Goal: Find specific page/section: Find specific page/section

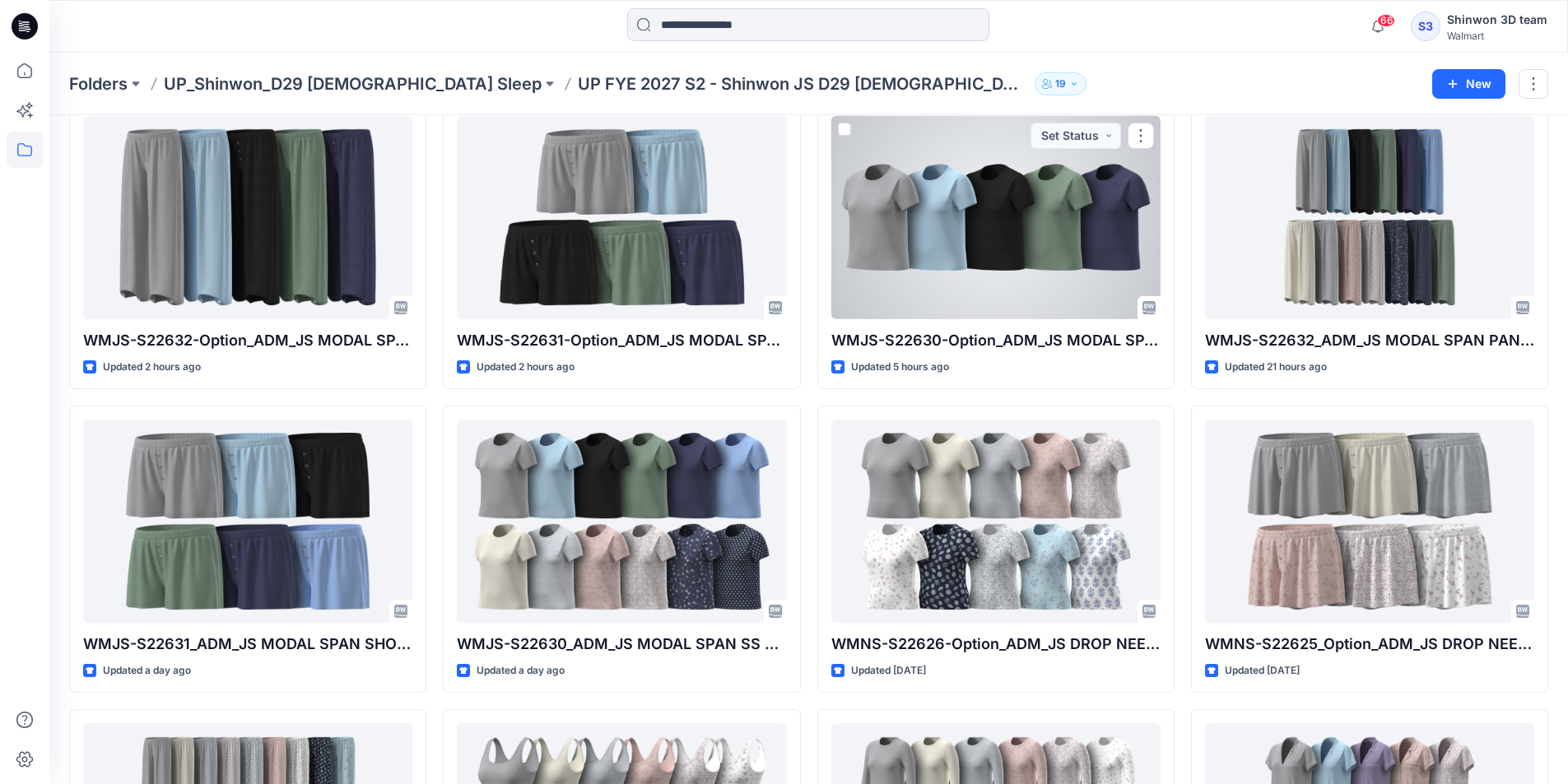
scroll to position [83, 0]
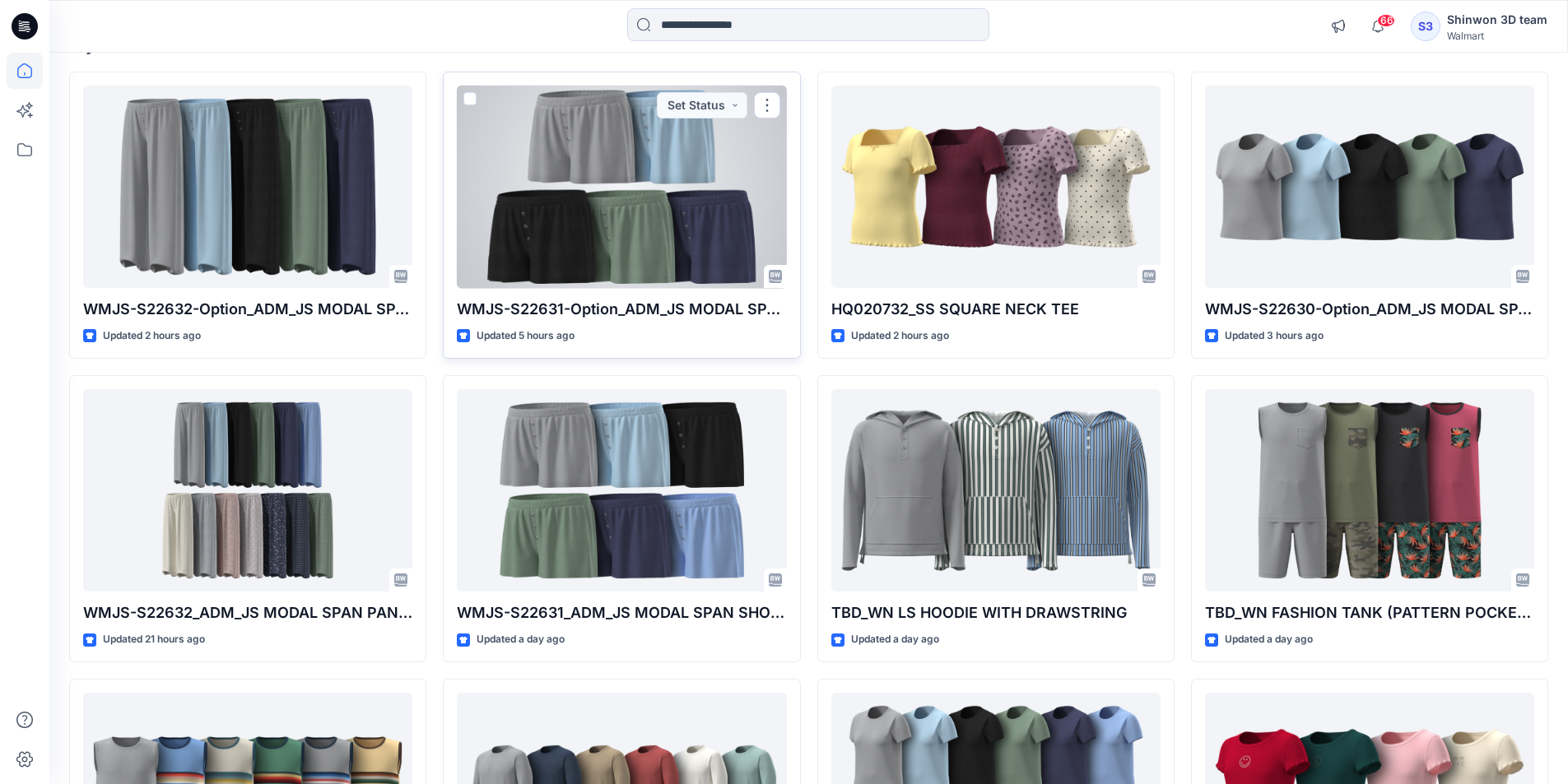
scroll to position [164, 0]
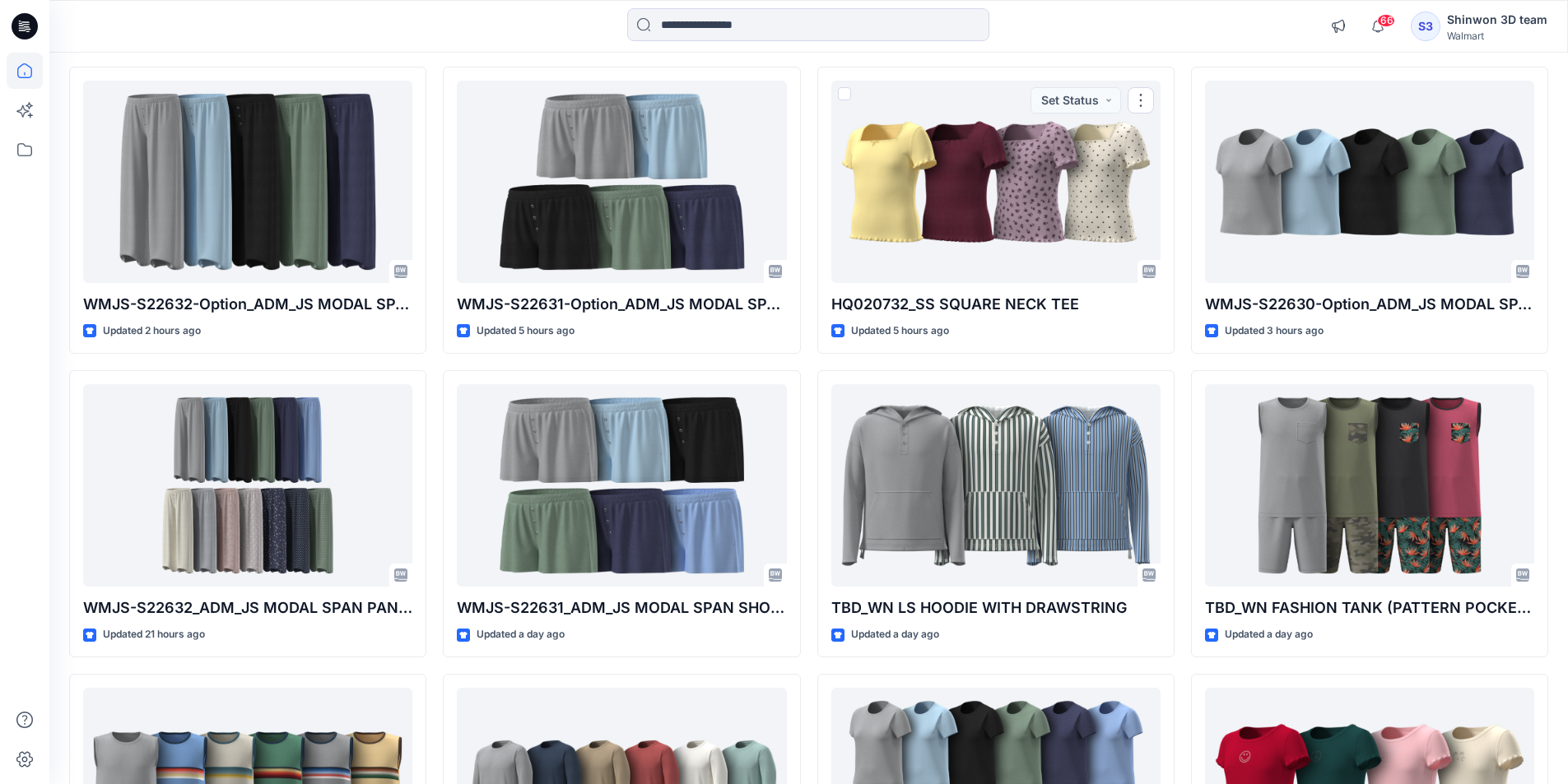
drag, startPoint x: 1055, startPoint y: 221, endPoint x: 1552, endPoint y: 359, distance: 515.8
click at [1552, 359] on div "Welcome back, Shinwon New Explore Styles WMJS-S22632-Option_ADM_JS MODAL SPAN P…" at bounding box center [808, 463] width 1519 height 1151
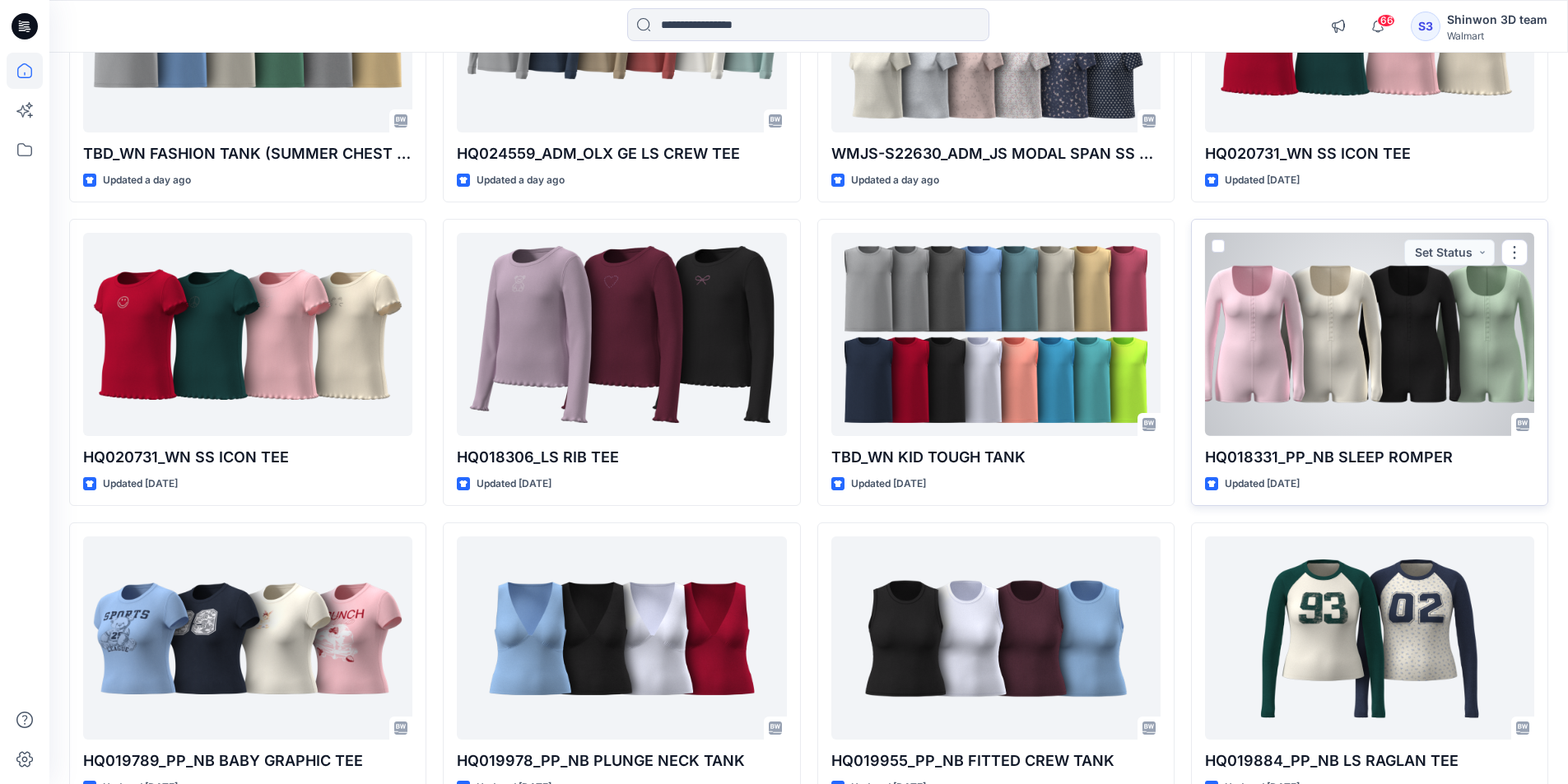
scroll to position [914, 0]
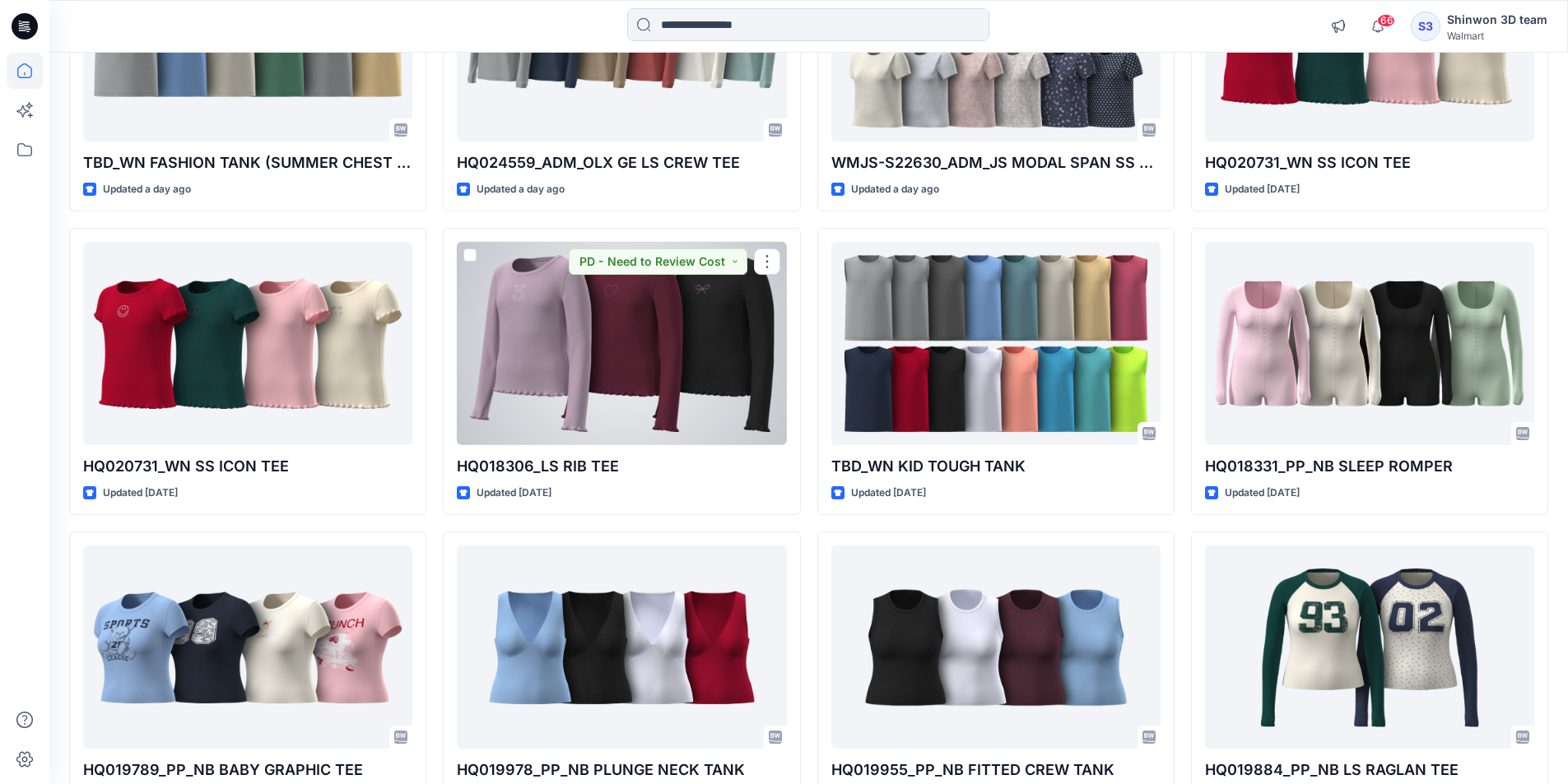
drag, startPoint x: 627, startPoint y: 347, endPoint x: 1564, endPoint y: 519, distance: 952.7
click at [1564, 521] on div "Welcome back, Shinwon New Explore Styles WMJS-S22632-Option_ADM_JS MODAL SPAN P…" at bounding box center [808, 170] width 1519 height 2062
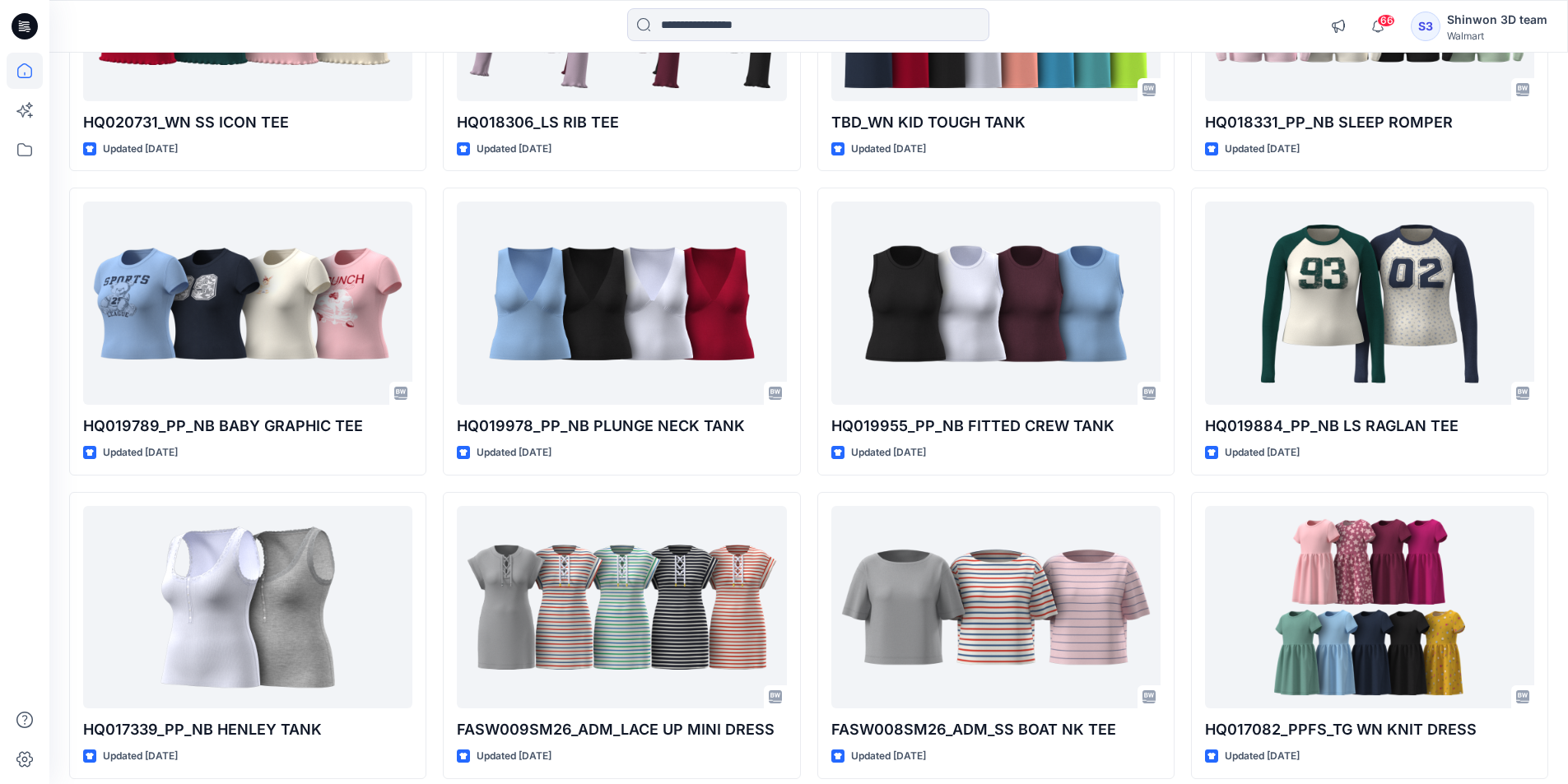
scroll to position [1090, 0]
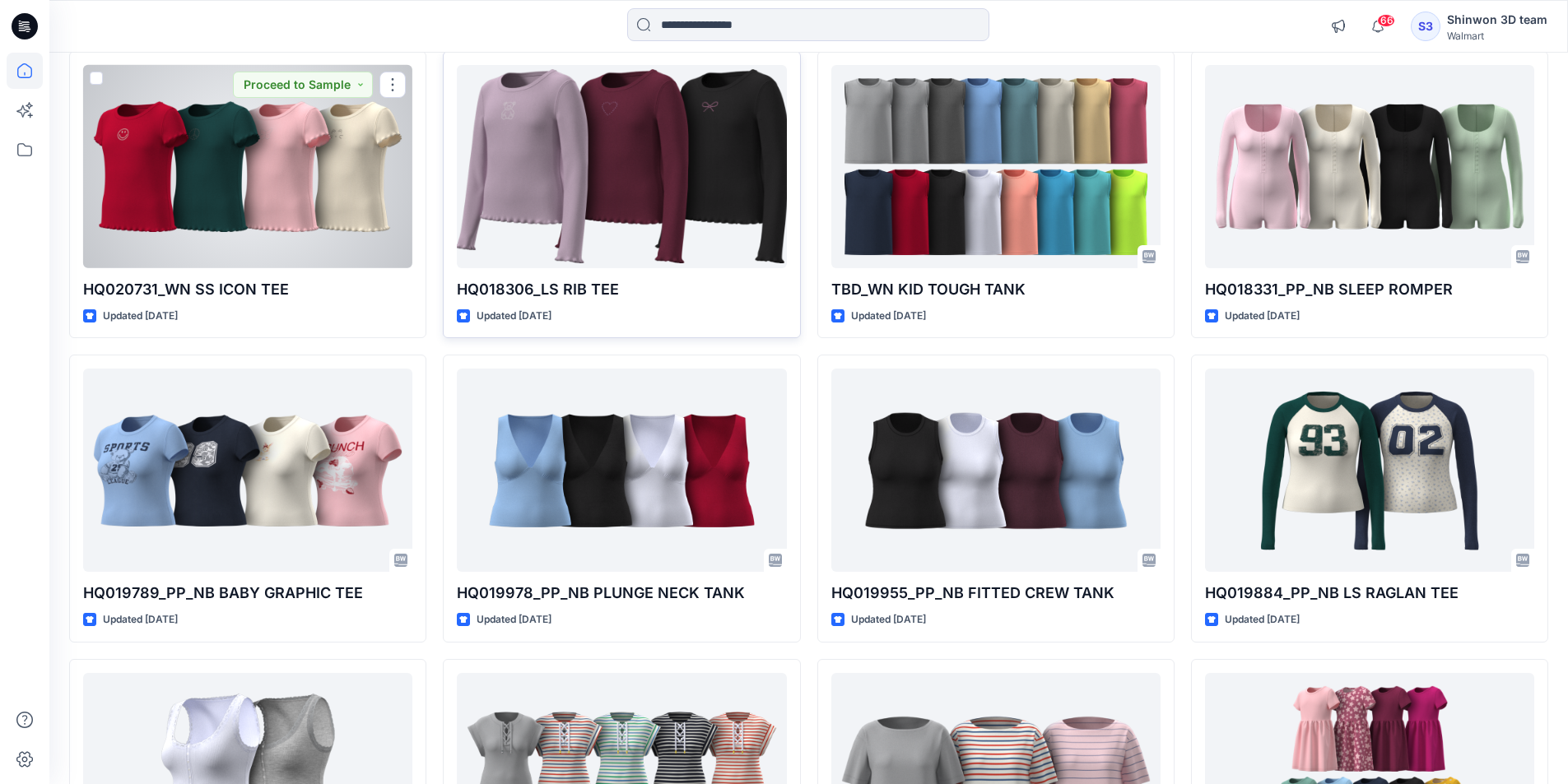
drag, startPoint x: 275, startPoint y: 167, endPoint x: 481, endPoint y: 188, distance: 207.1
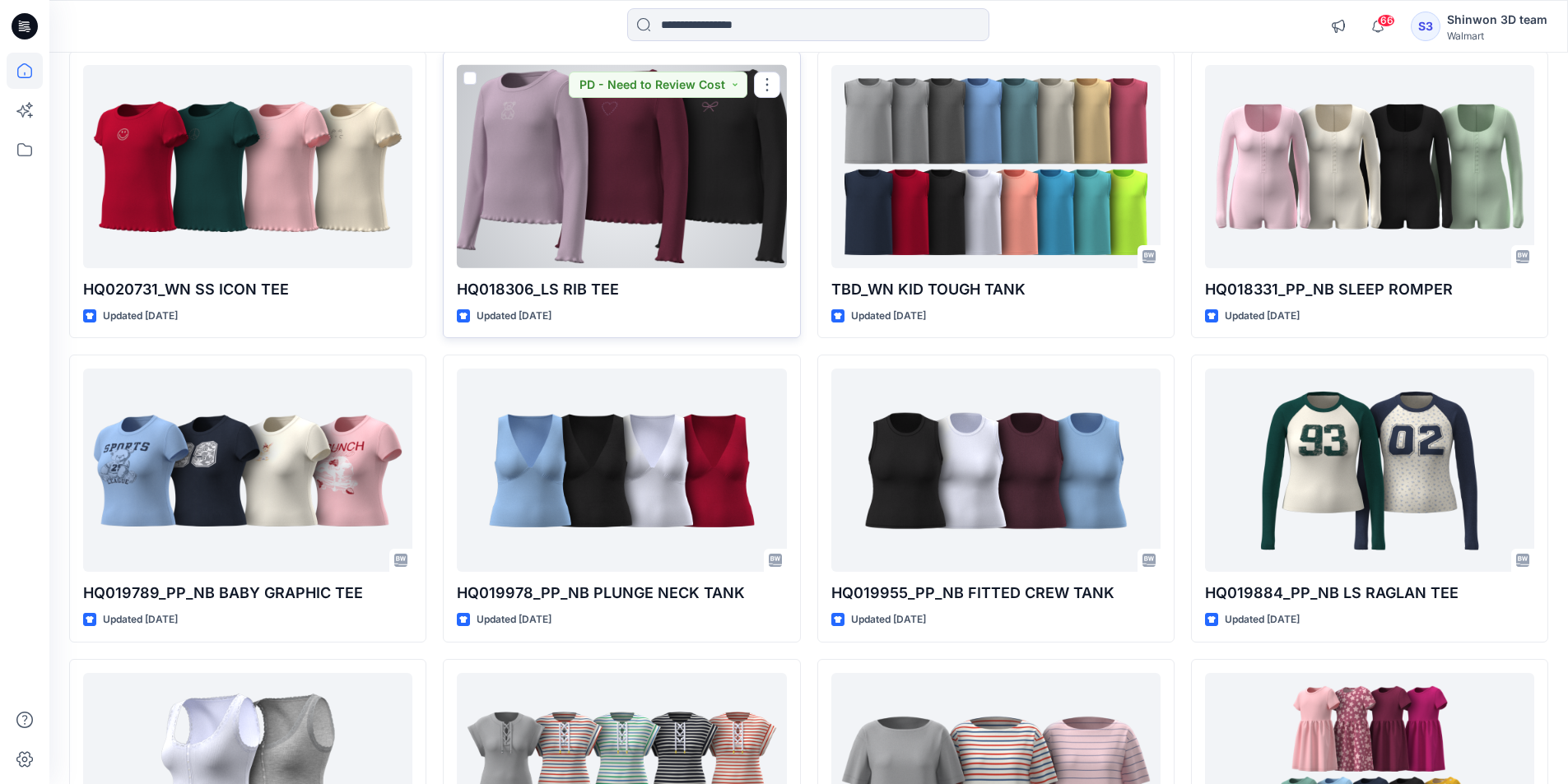
drag, startPoint x: 481, startPoint y: 188, endPoint x: 591, endPoint y: 172, distance: 111.2
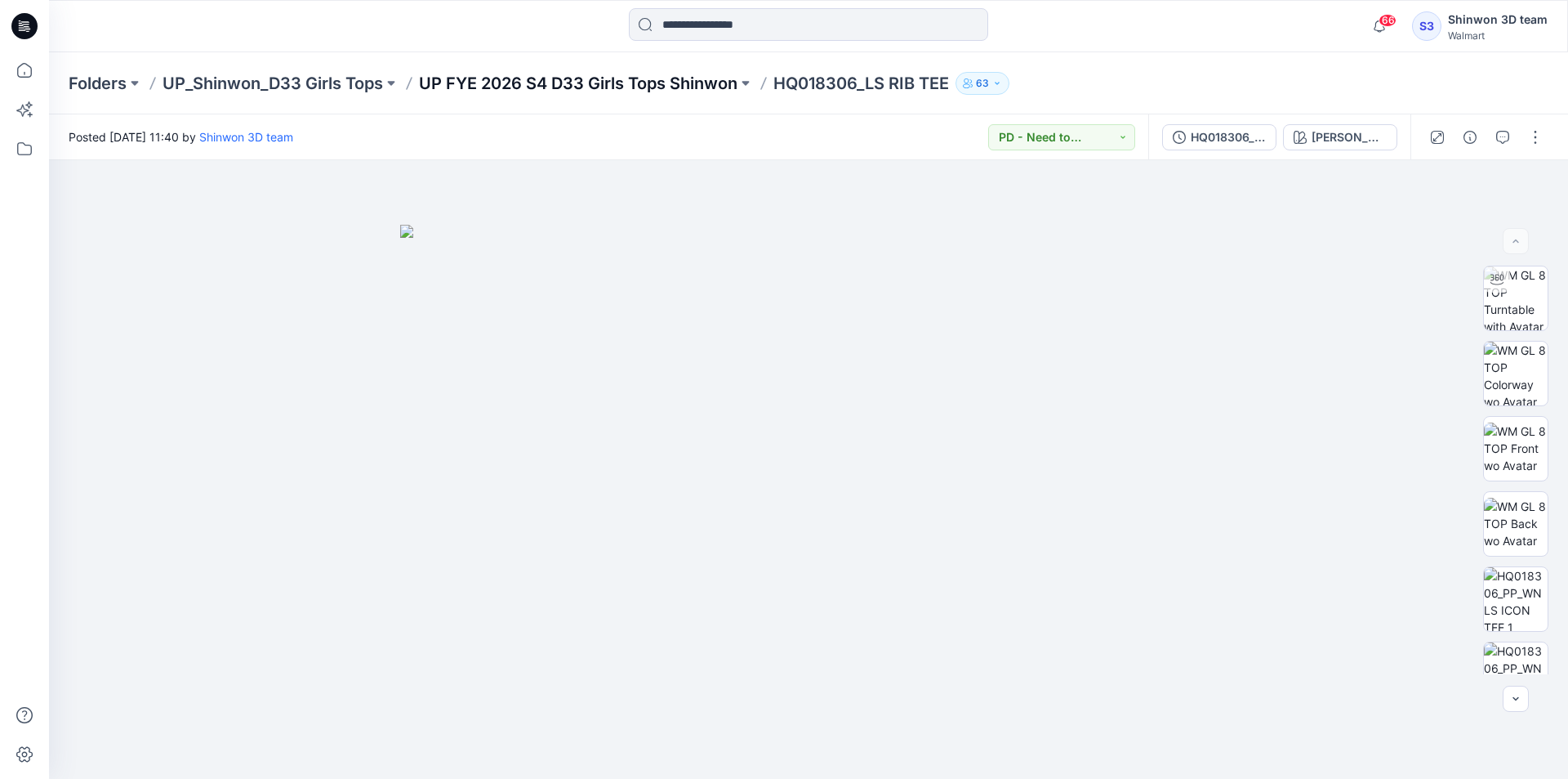
click at [458, 76] on p "UP FYE 2026 S4 D33 Girls Tops Shinwon" at bounding box center [578, 82] width 319 height 23
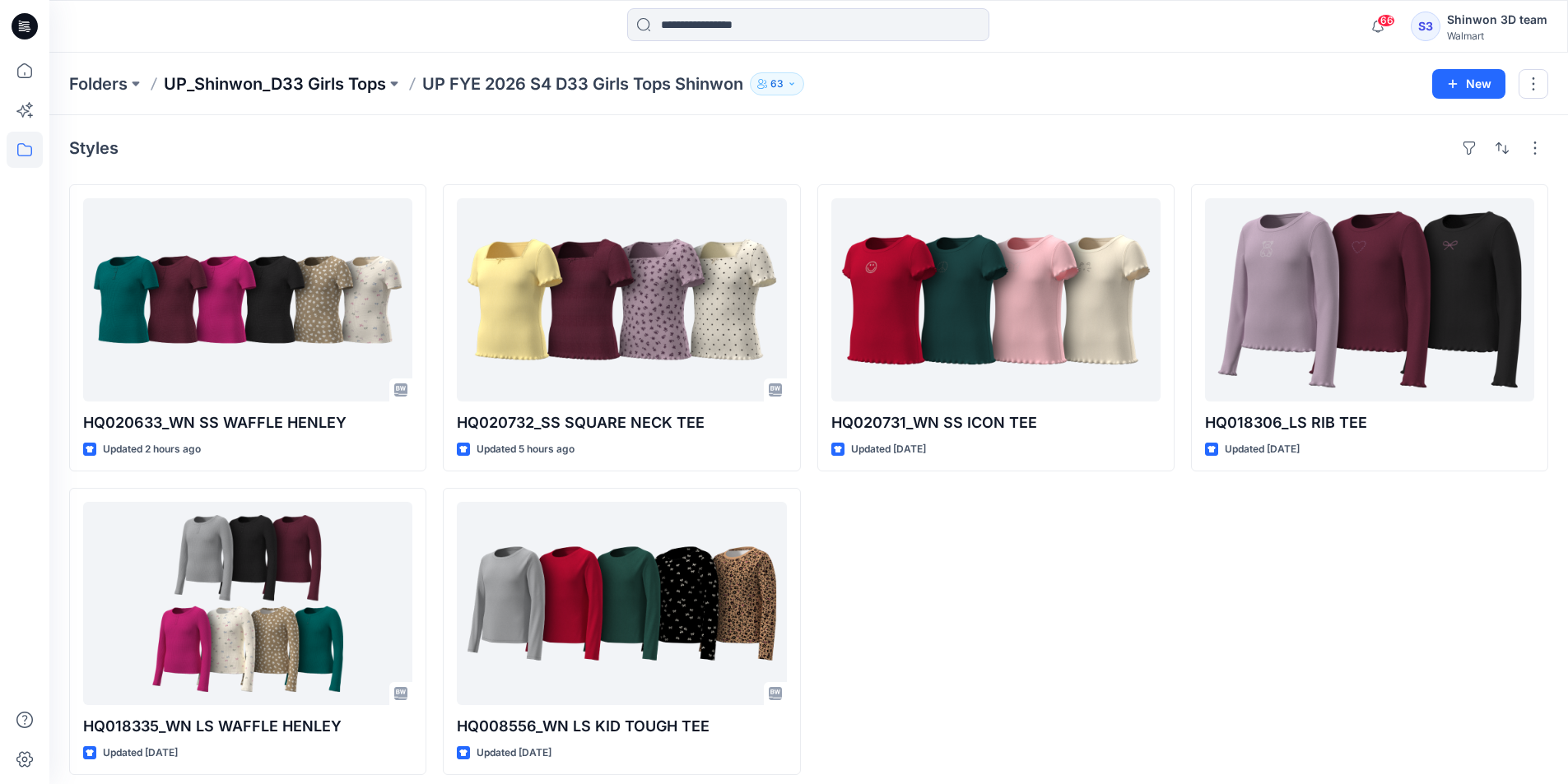
click at [311, 75] on div "Folders UP_Shinwon_D33 Girls Tops UP FYE 2026 S4 D33 Girls Tops Shinwon 63 New" at bounding box center [808, 83] width 1519 height 62
click at [311, 83] on p "UP_Shinwon_D33 Girls Tops" at bounding box center [274, 83] width 222 height 23
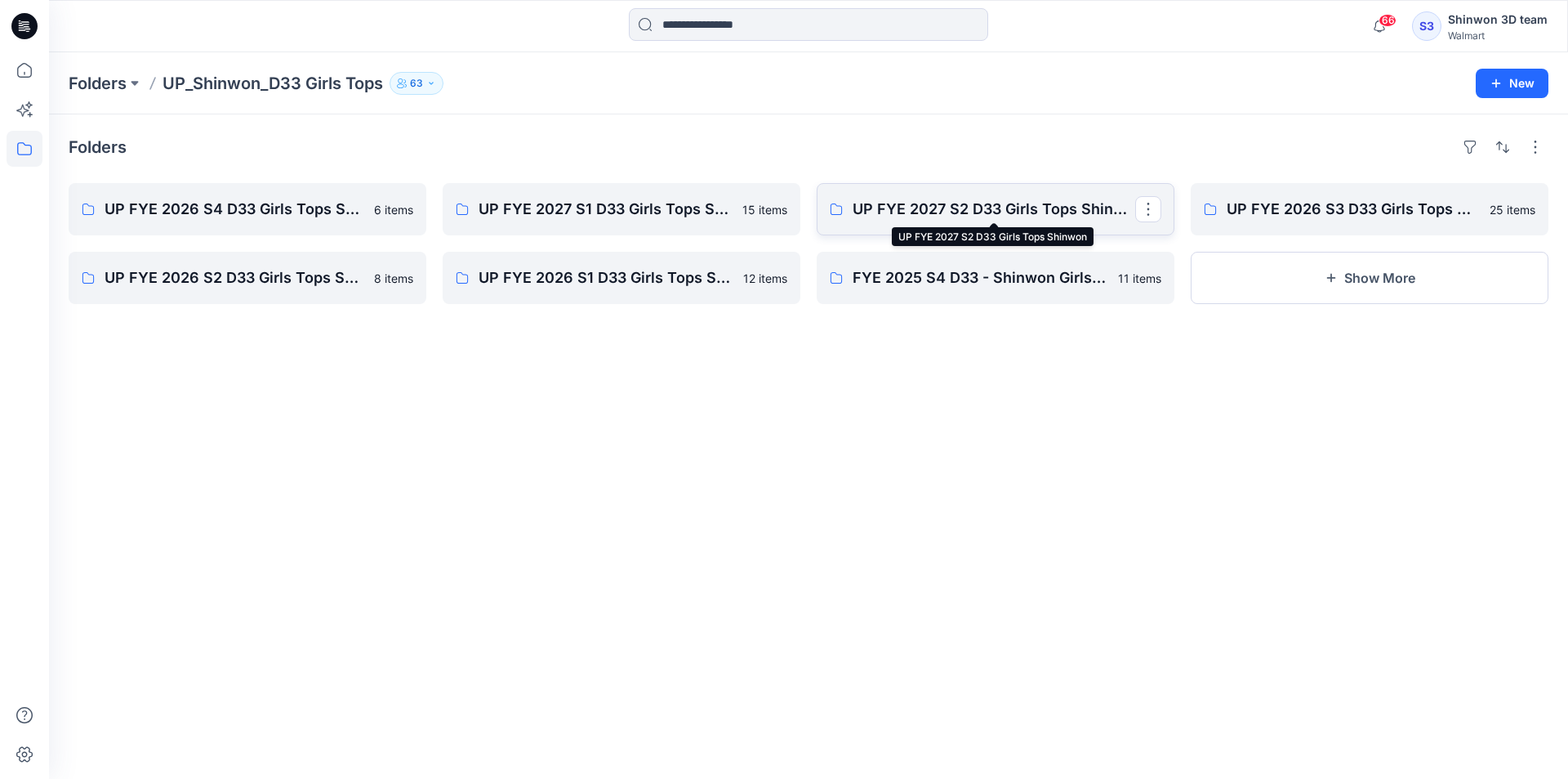
click at [1027, 215] on p "UP FYE 2027 S2 D33 Girls Tops Shinwon" at bounding box center [994, 208] width 283 height 23
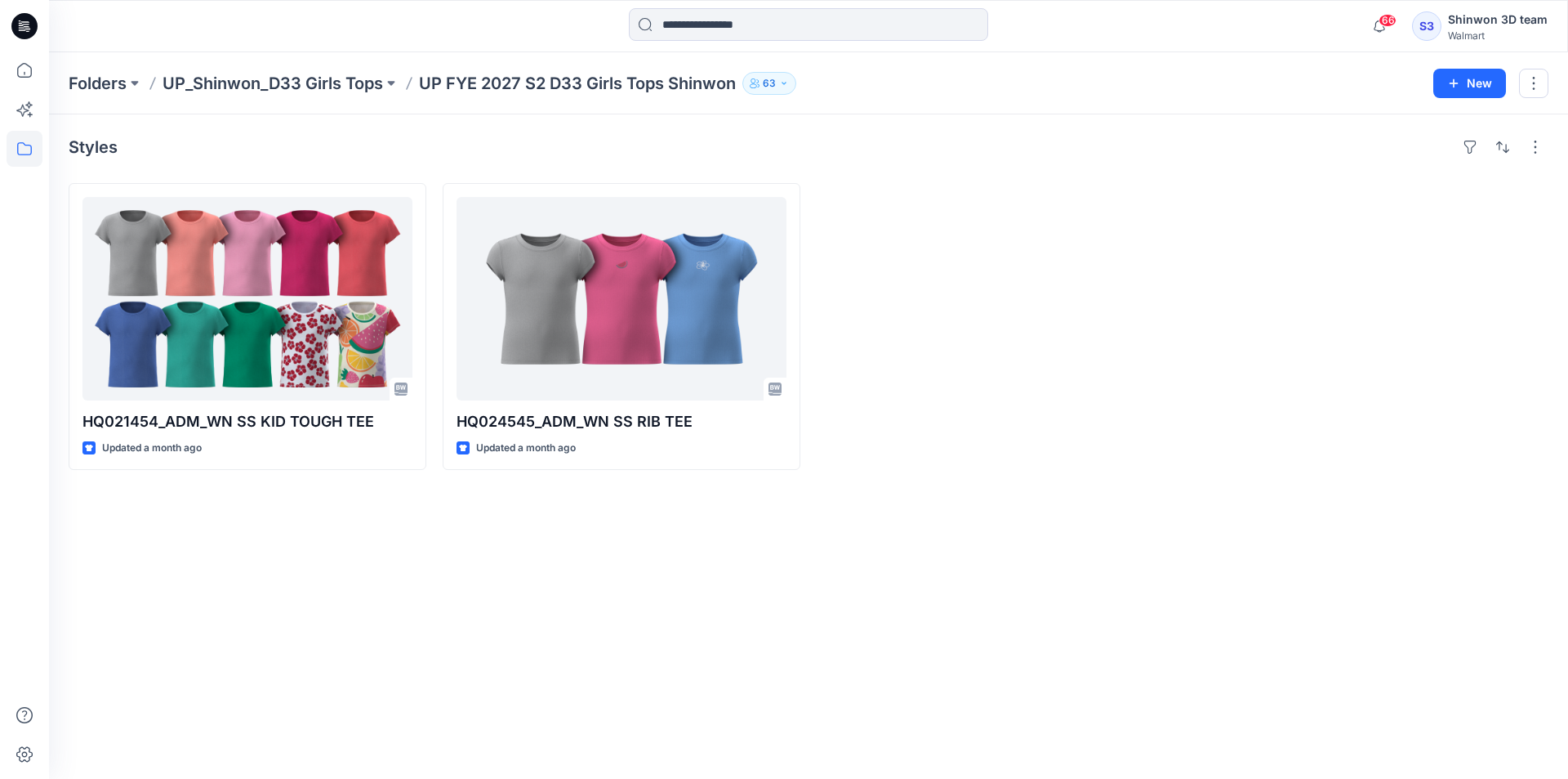
click at [1548, 192] on div "Styles HQ021454_ADM_WN SS KID TOUGH TEE Updated a month ago HQ024545_ADM_WN SS …" at bounding box center [808, 446] width 1519 height 664
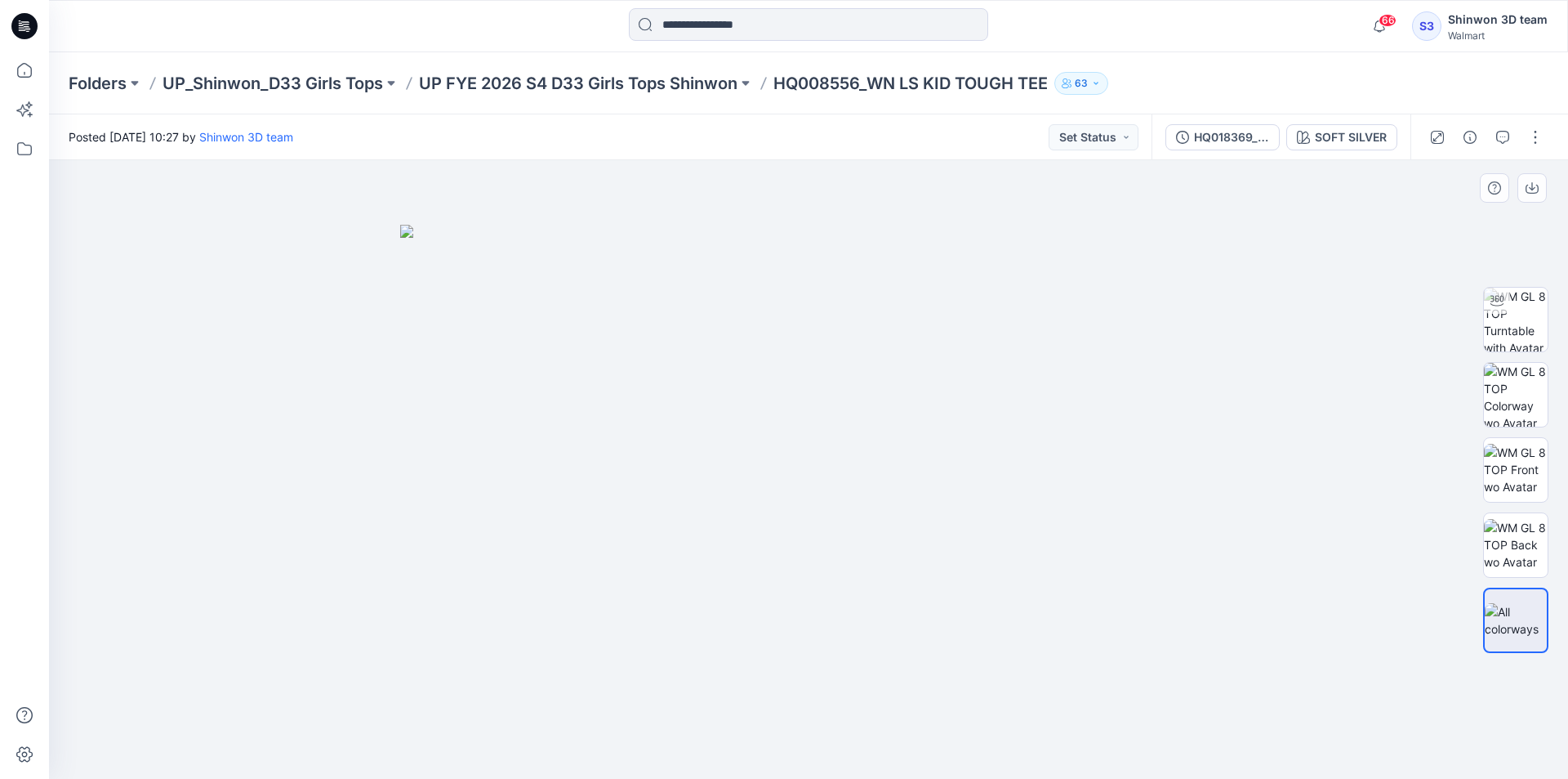
click at [1372, 718] on div at bounding box center [808, 470] width 1519 height 619
click at [1236, 133] on div "HQ018369_WN LS KID TOUGH TEE" at bounding box center [1232, 137] width 75 height 18
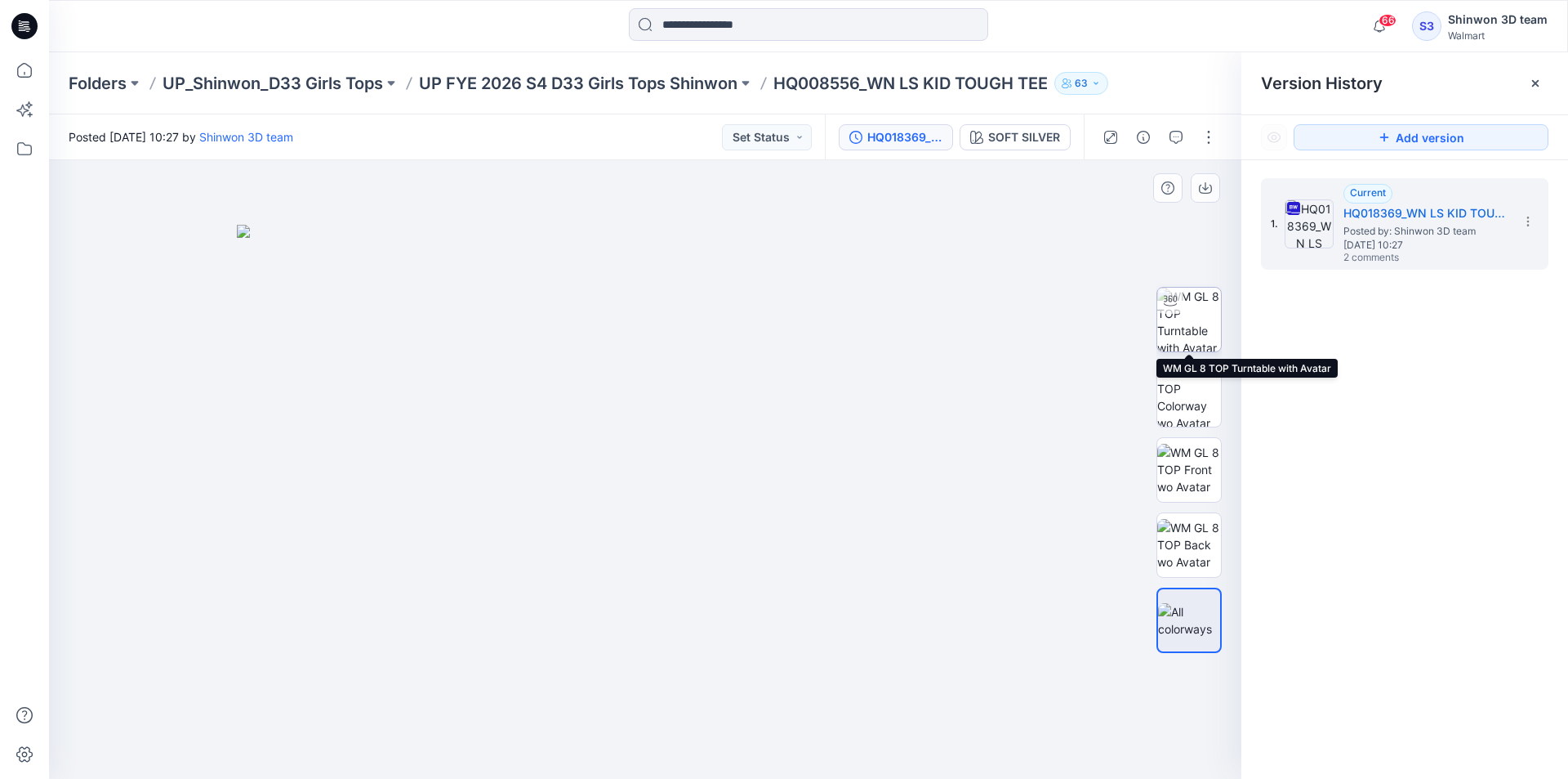
click at [1206, 317] on img at bounding box center [1188, 319] width 64 height 64
